Goal: Transaction & Acquisition: Purchase product/service

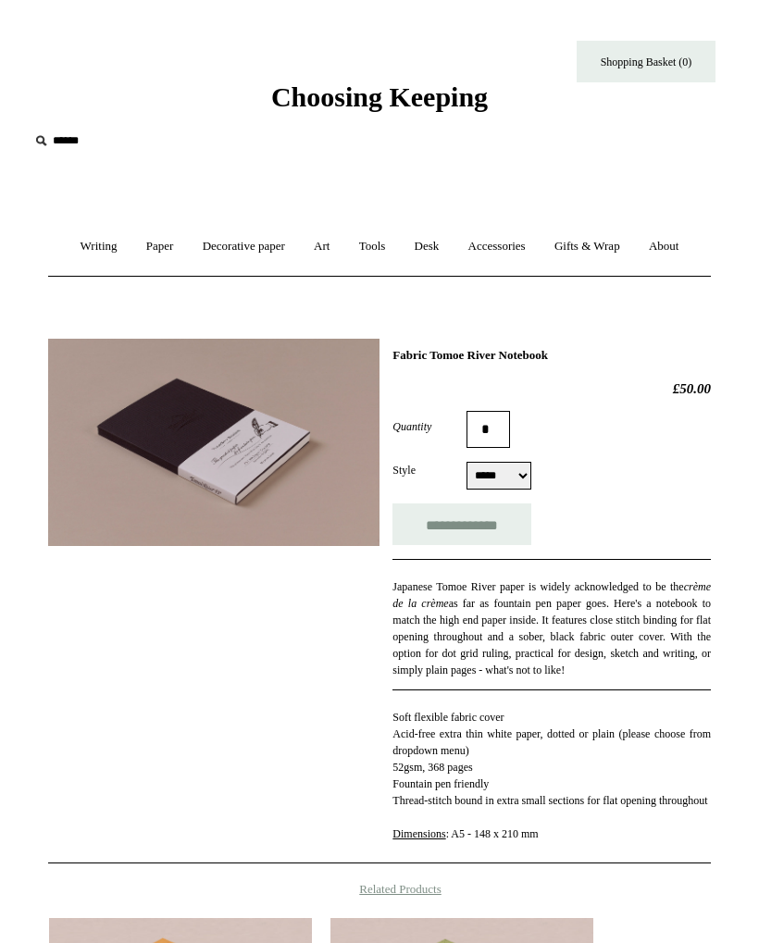
select select "*****"
click at [82, 253] on link "Writing +" at bounding box center [99, 246] width 63 height 49
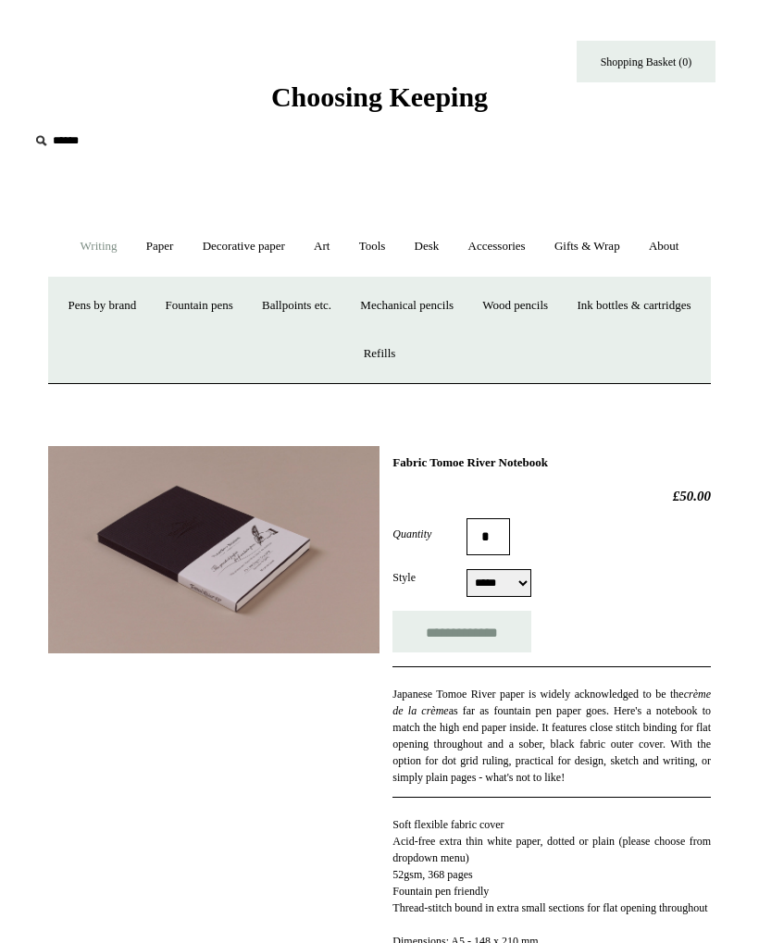
click at [273, 94] on span "Choosing Keeping" at bounding box center [379, 96] width 217 height 31
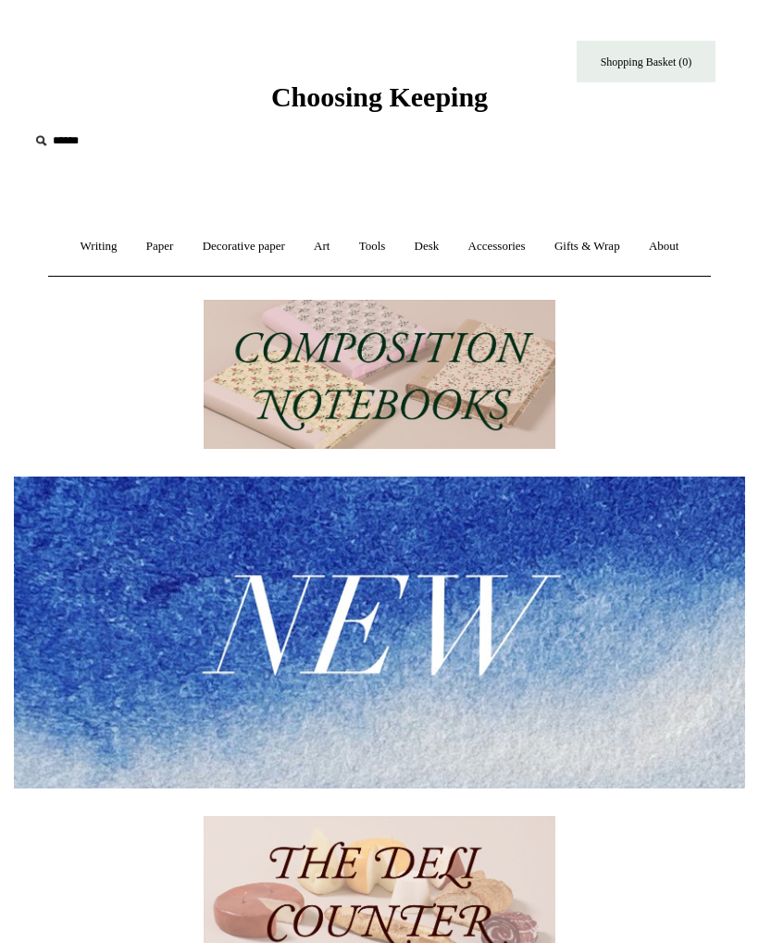
click at [271, 652] on img at bounding box center [379, 632] width 731 height 311
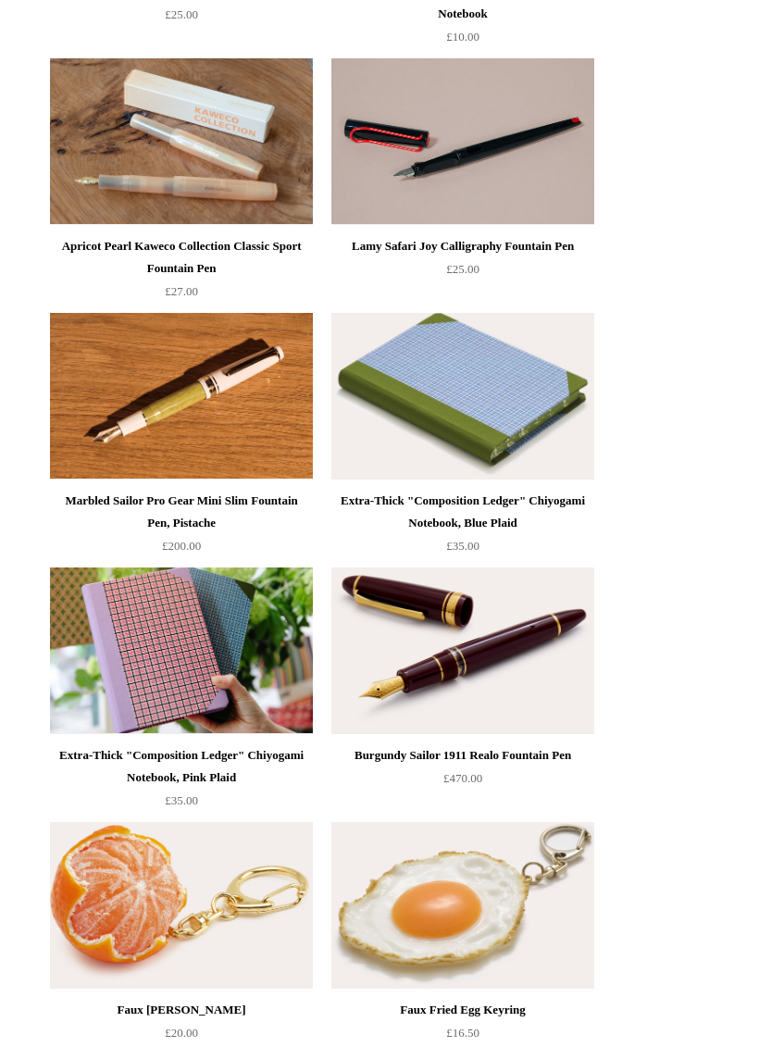
scroll to position [492, 0]
click at [166, 413] on img at bounding box center [181, 396] width 263 height 167
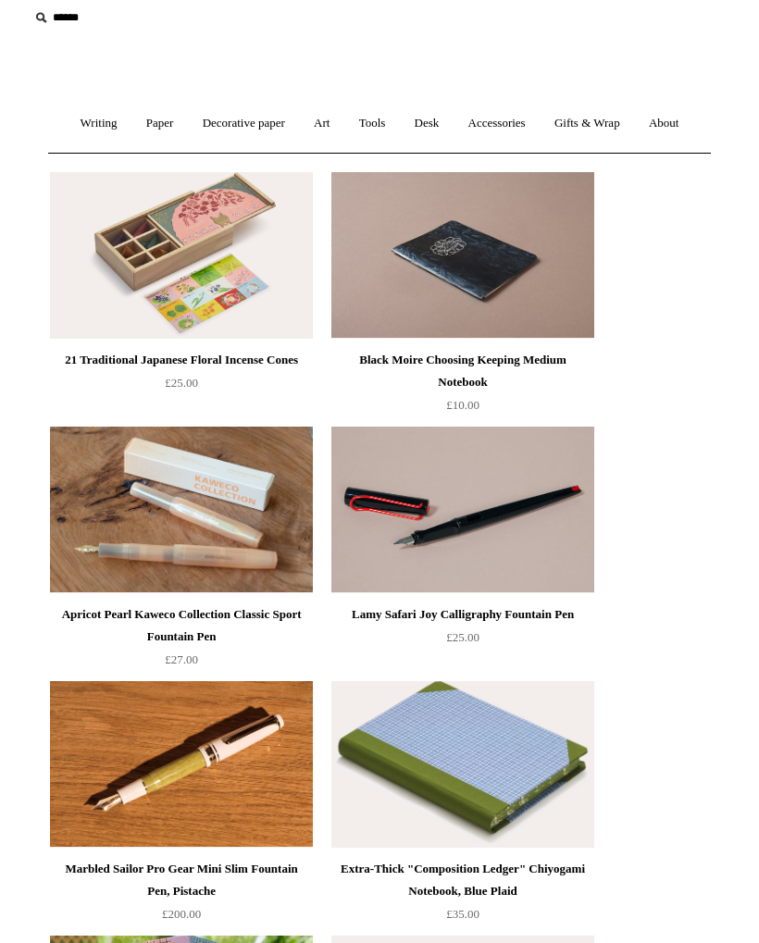
scroll to position [0, 0]
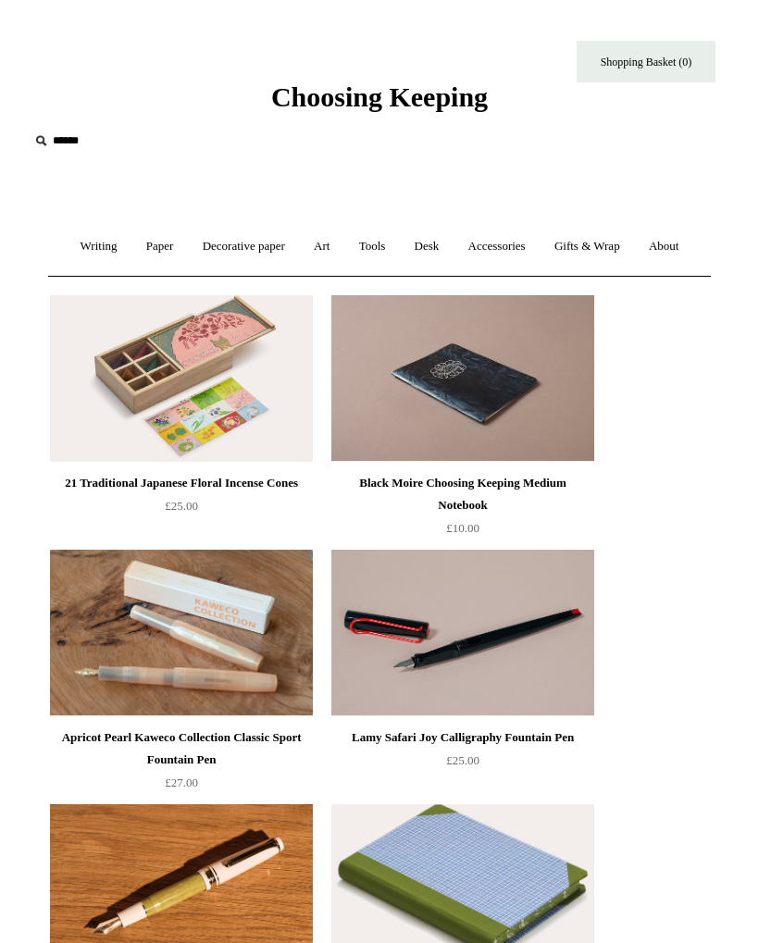
click at [71, 248] on link "Writing +" at bounding box center [99, 246] width 63 height 49
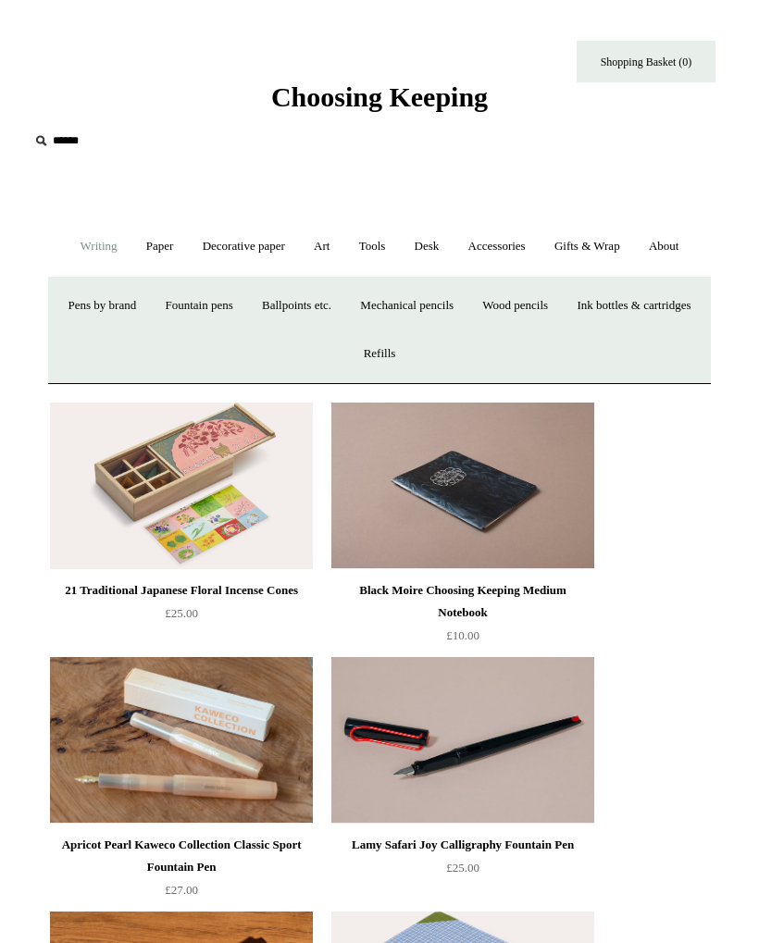
click at [147, 249] on link "Paper +" at bounding box center [160, 246] width 54 height 49
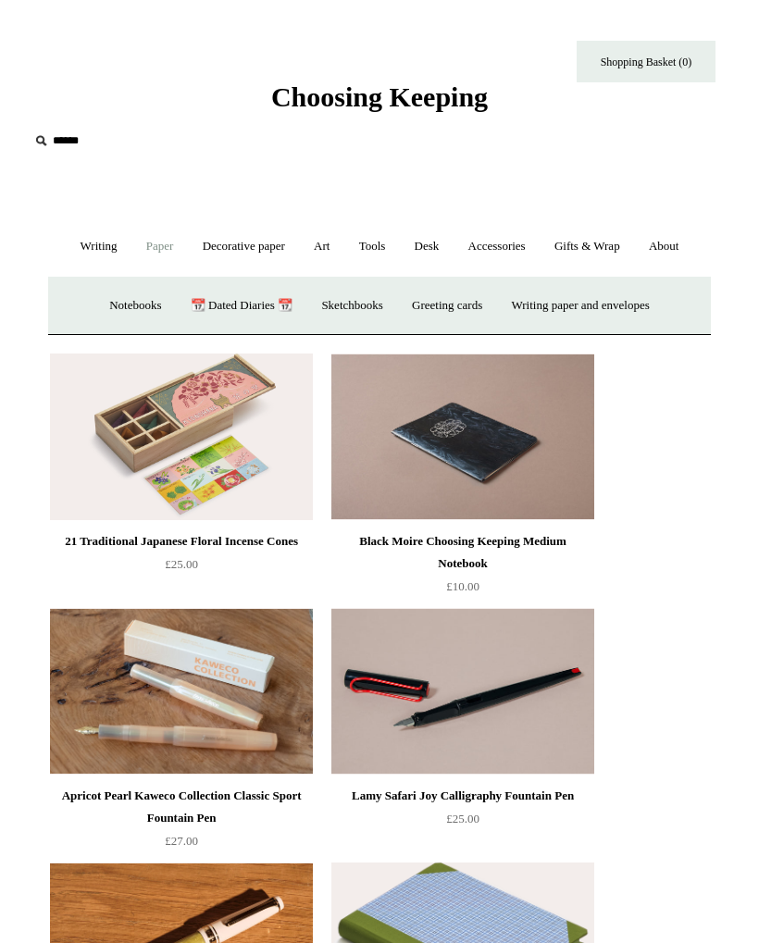
click at [117, 301] on link "Notebooks +" at bounding box center [135, 305] width 78 height 49
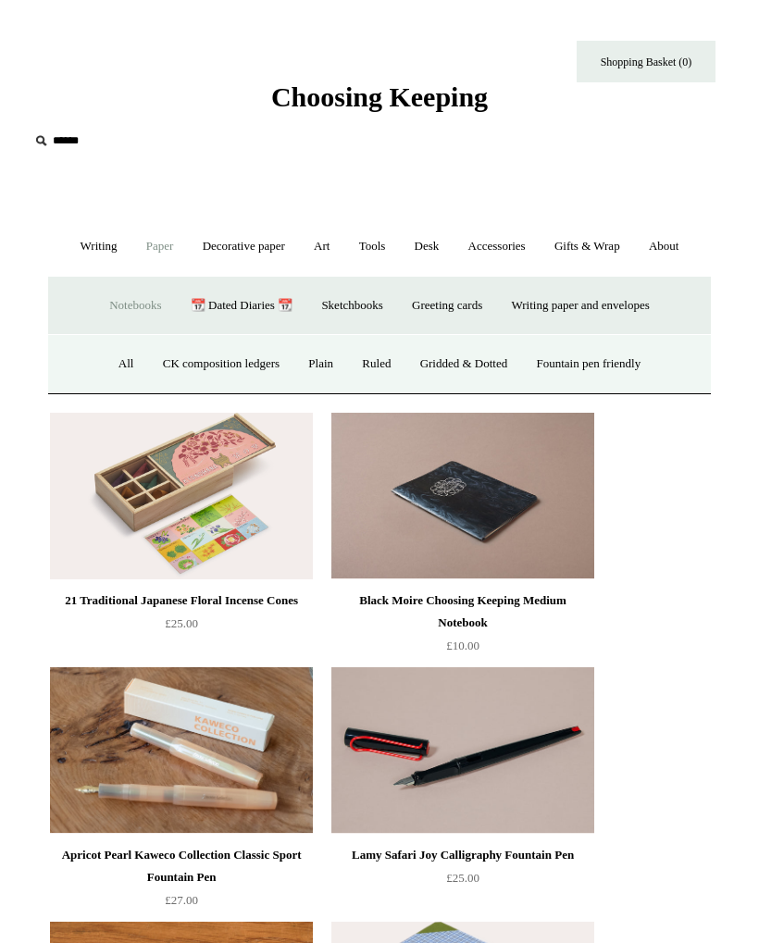
click at [599, 370] on link "Fountain pen friendly" at bounding box center [589, 364] width 131 height 49
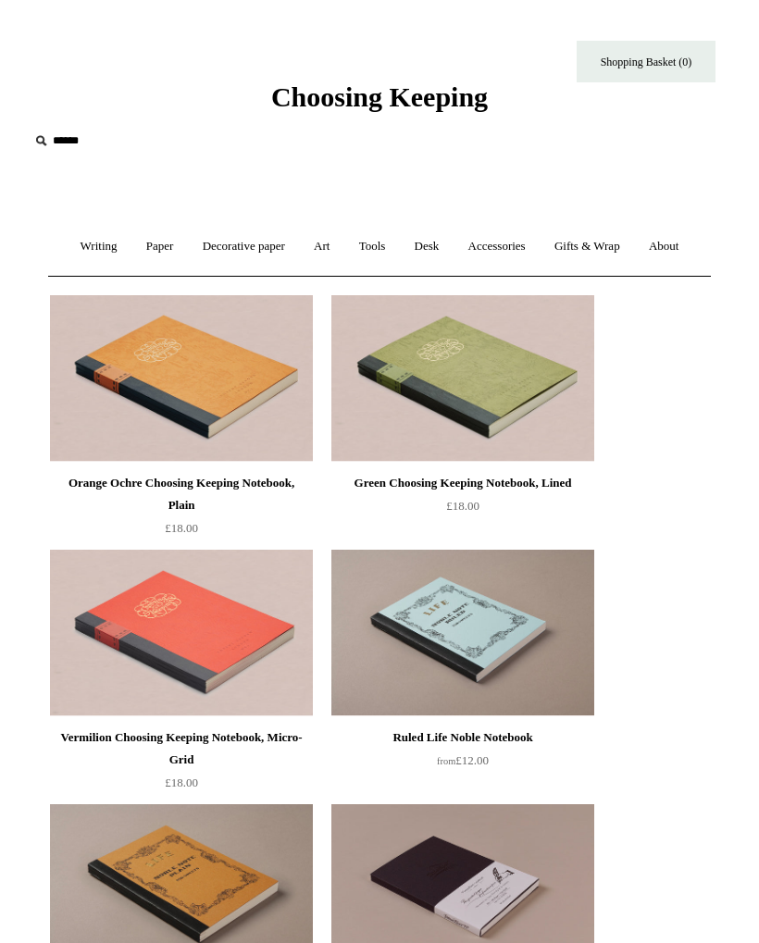
click at [205, 382] on img at bounding box center [181, 378] width 263 height 167
click at [96, 254] on link "Writing +" at bounding box center [99, 246] width 63 height 49
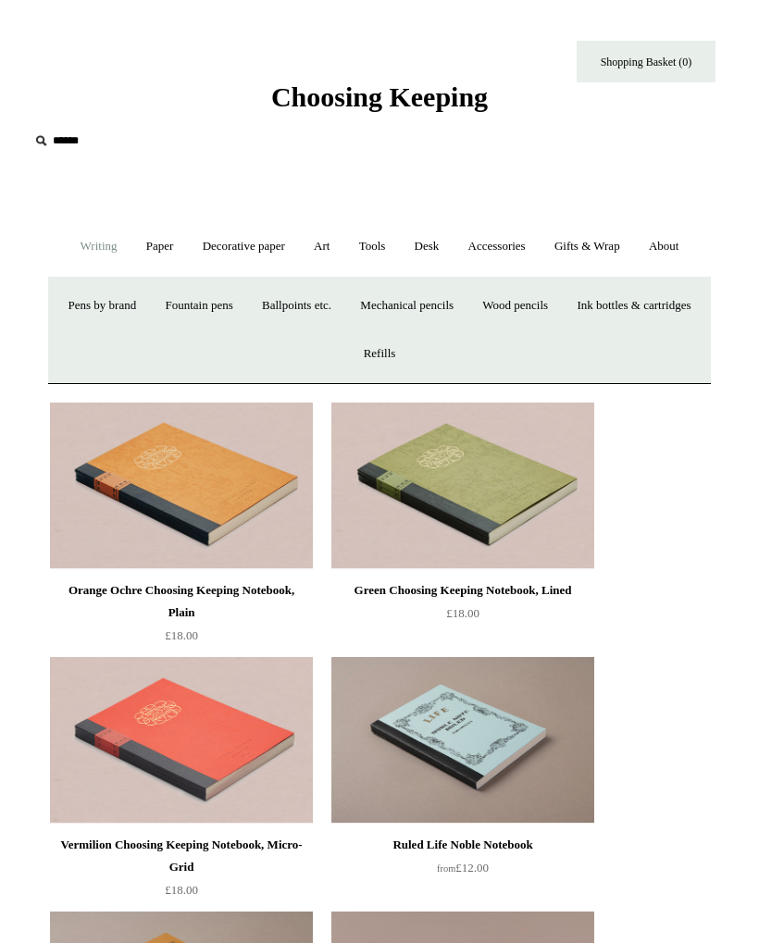
click at [245, 317] on link "Fountain pens +" at bounding box center [198, 305] width 93 height 49
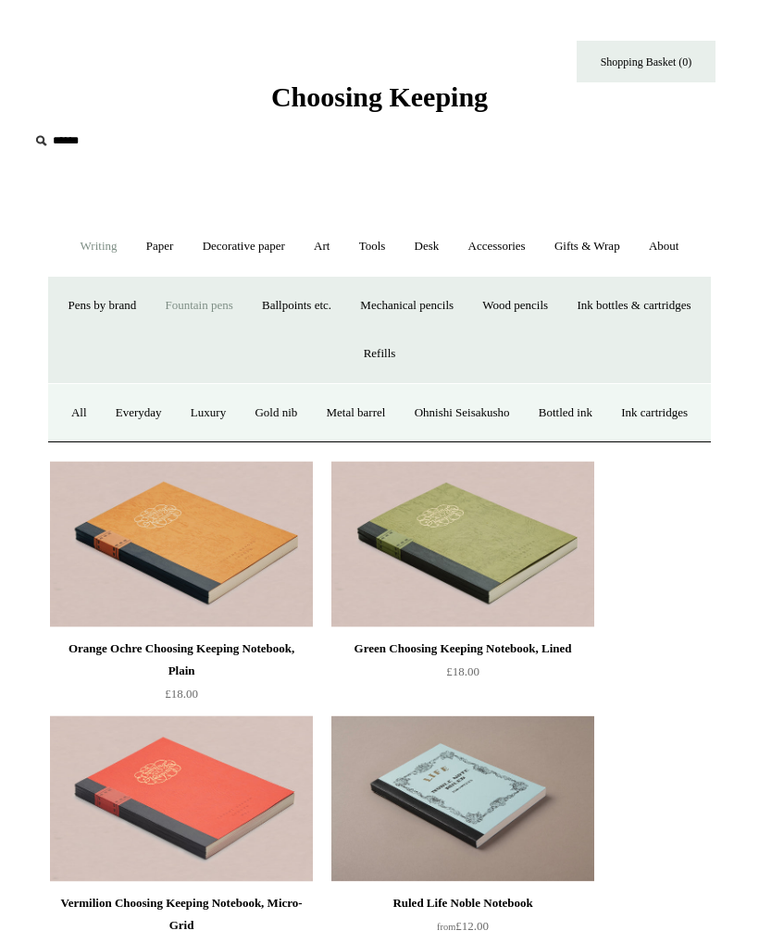
click at [100, 408] on link "All" at bounding box center [79, 413] width 42 height 49
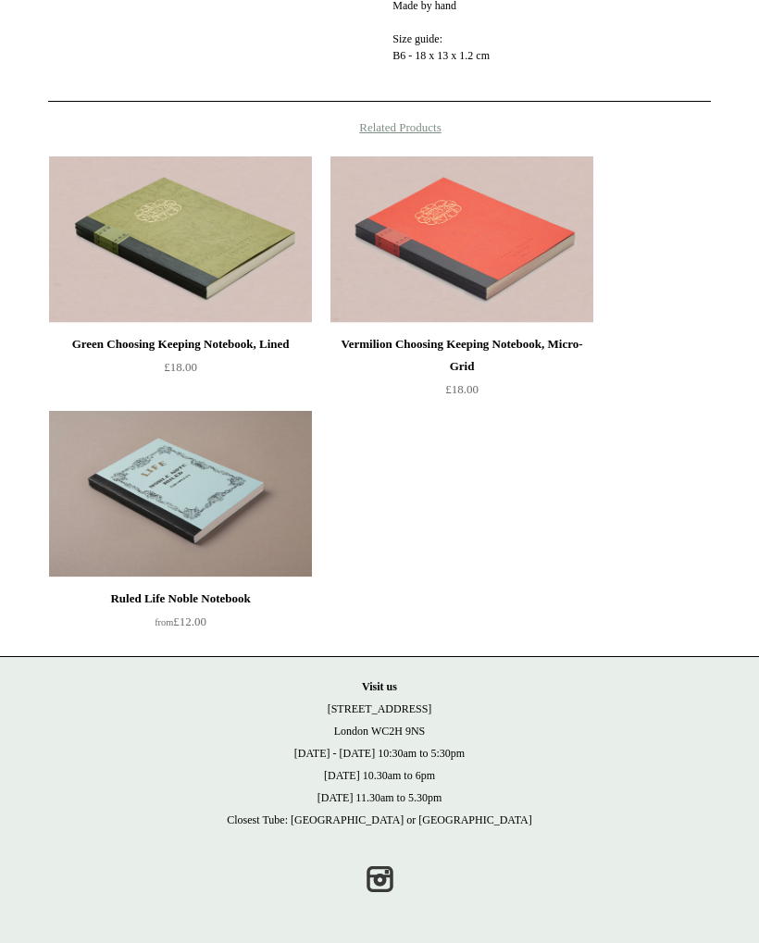
scroll to position [868, 0]
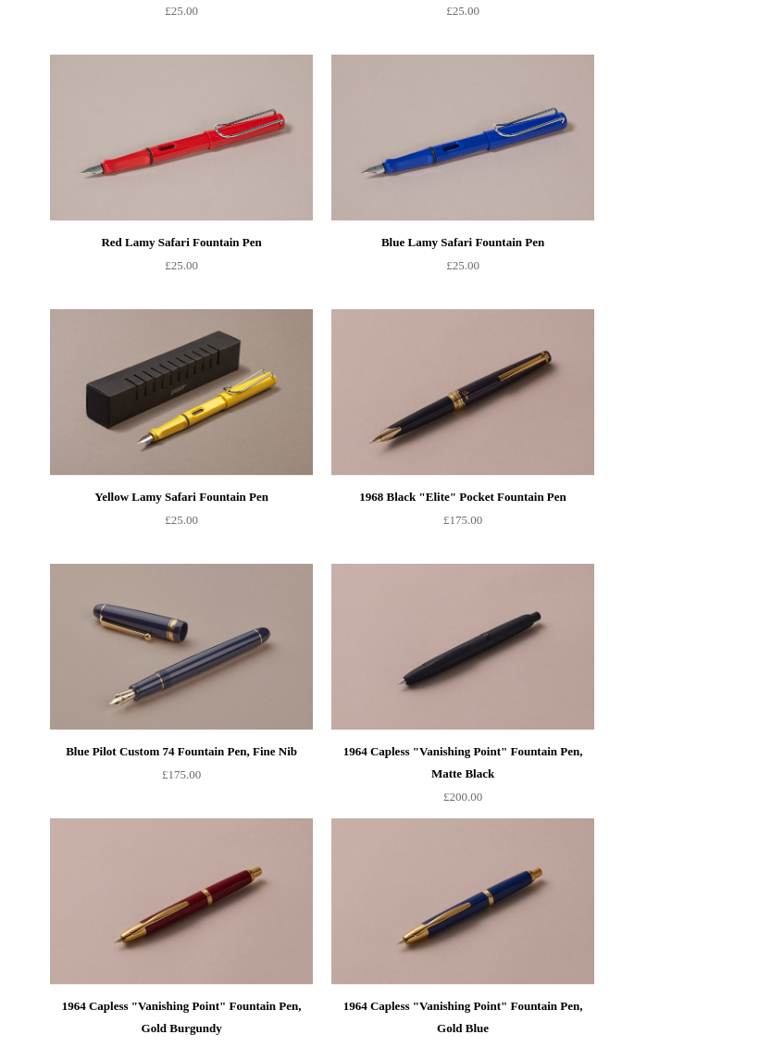
scroll to position [2800, 0]
